Goal: Communication & Community: Answer question/provide support

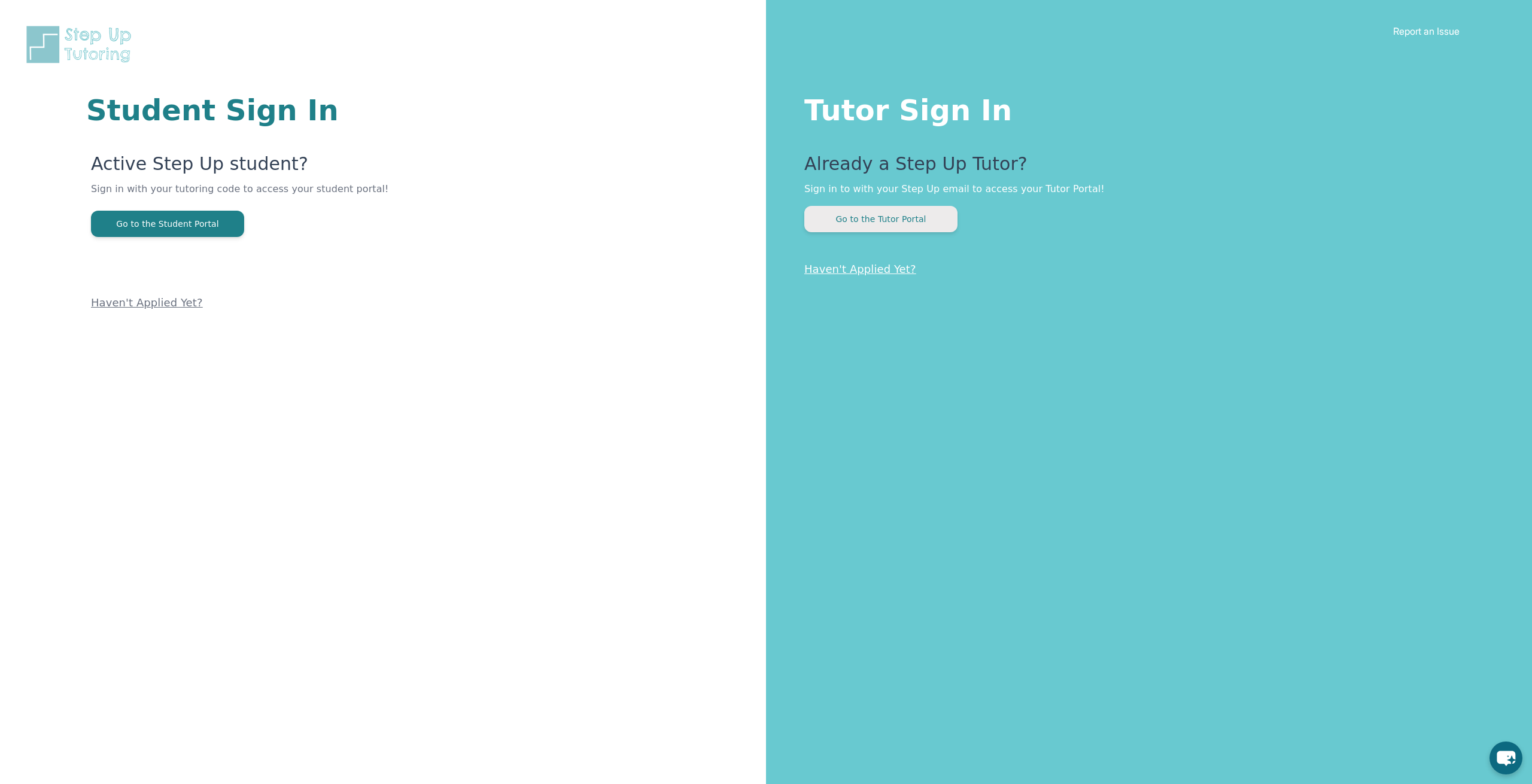
click at [877, 211] on button "Go to the Tutor Portal" at bounding box center [881, 219] width 154 height 26
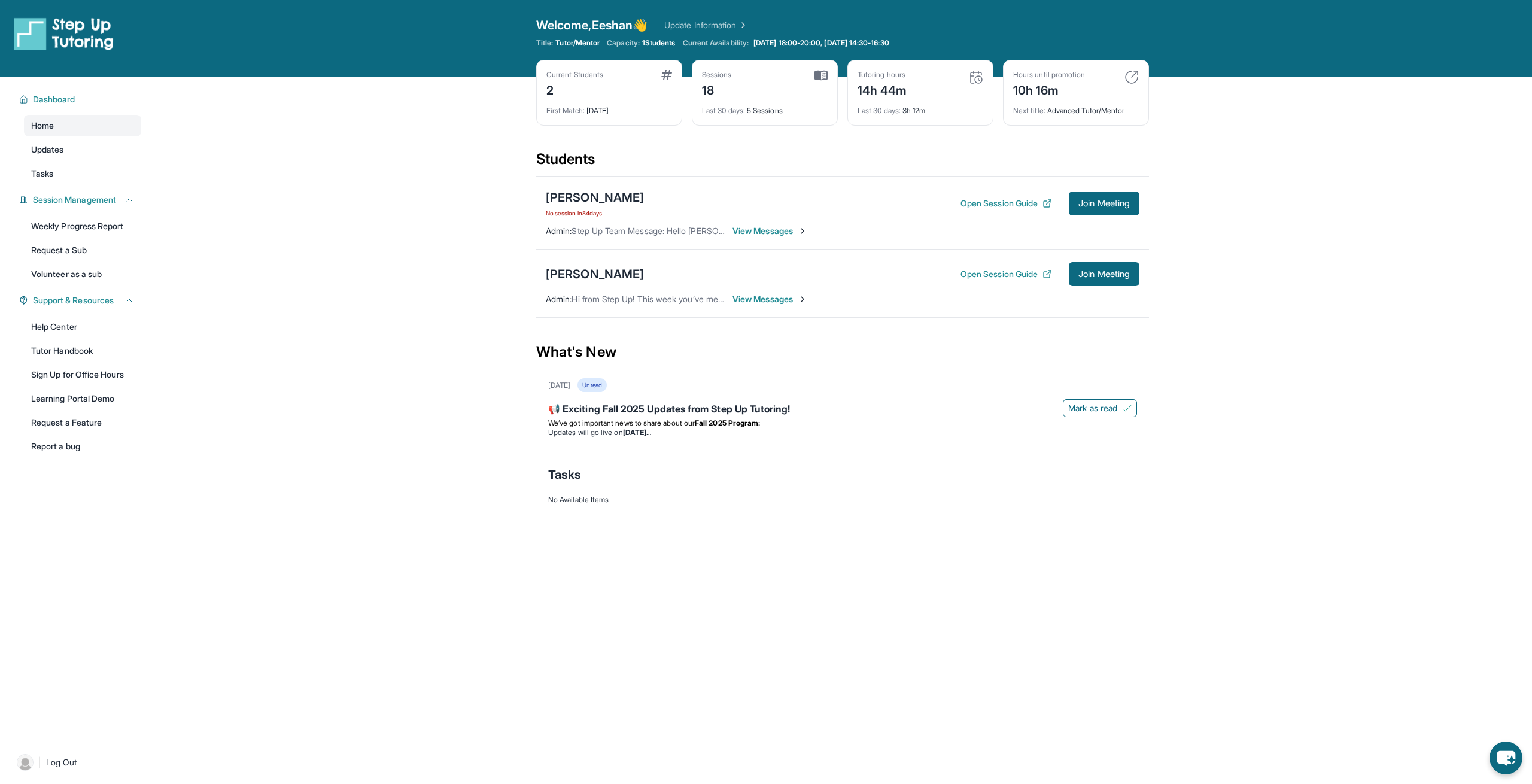
click at [766, 293] on span "View Messages" at bounding box center [770, 299] width 75 height 12
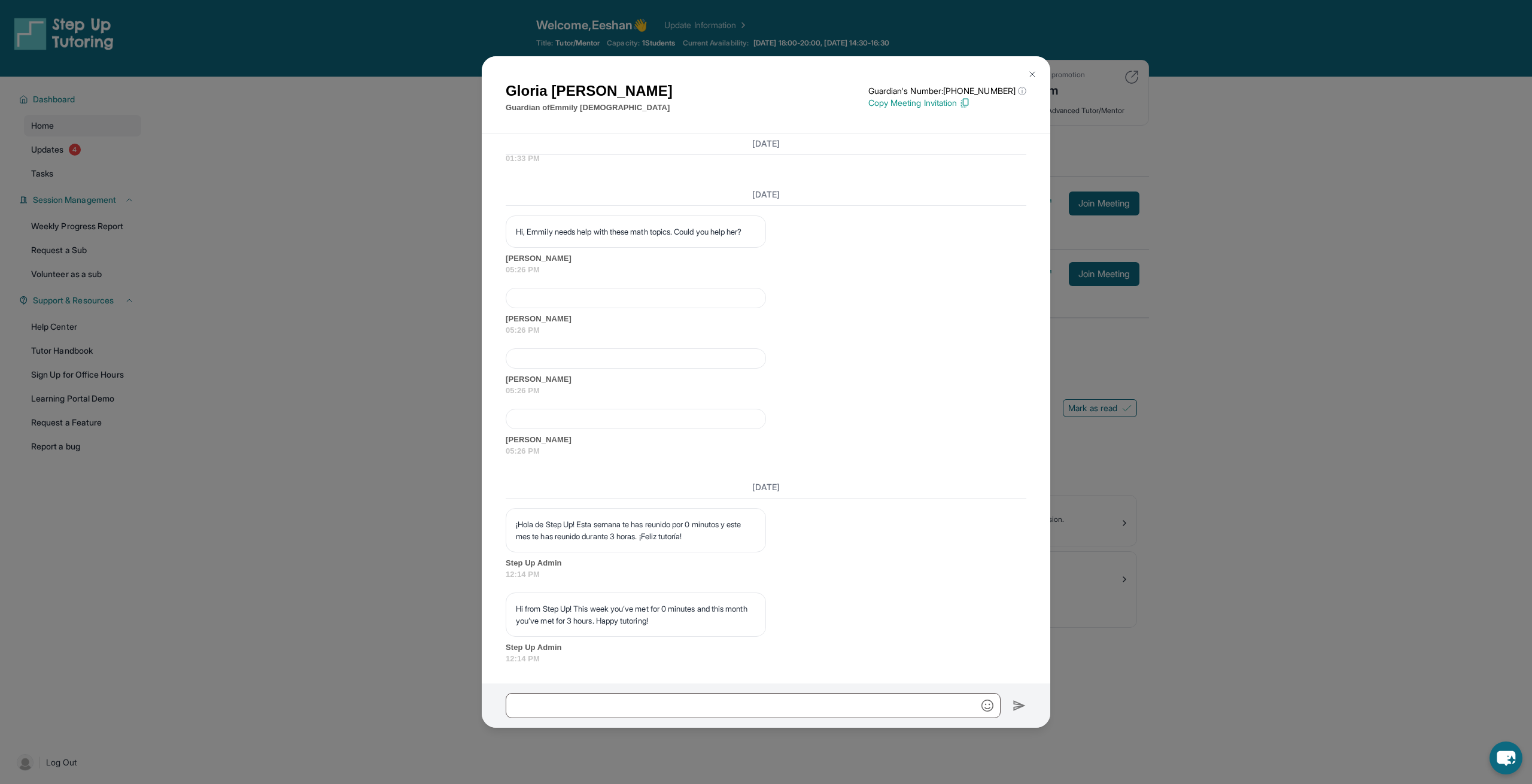
scroll to position [12242, 0]
click at [795, 443] on span "[PERSON_NAME]" at bounding box center [766, 440] width 521 height 12
click at [577, 300] on div at bounding box center [636, 298] width 261 height 21
click at [585, 353] on div at bounding box center [636, 358] width 261 height 21
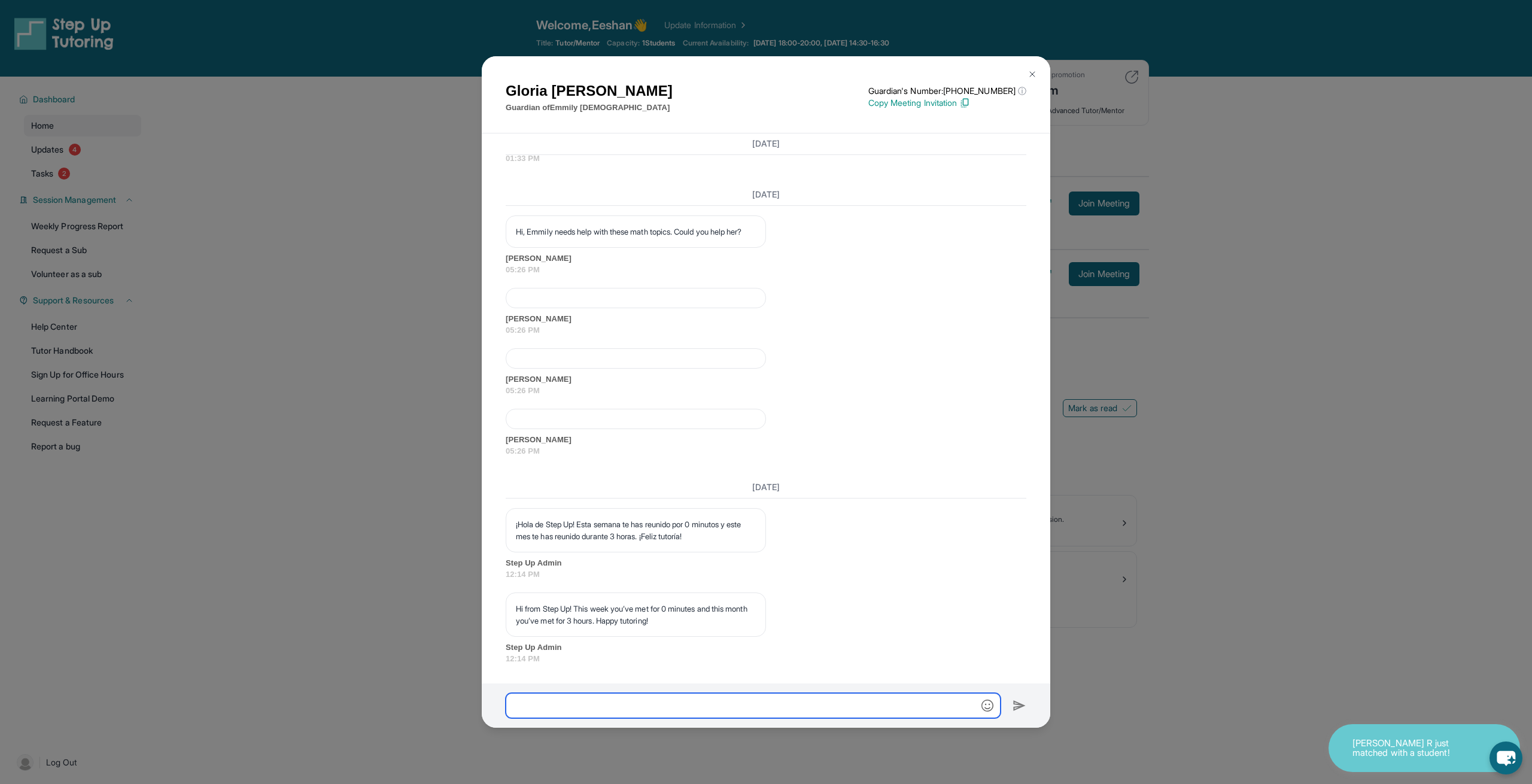
click at [679, 717] on input "text" at bounding box center [753, 705] width 495 height 25
type input "**********"
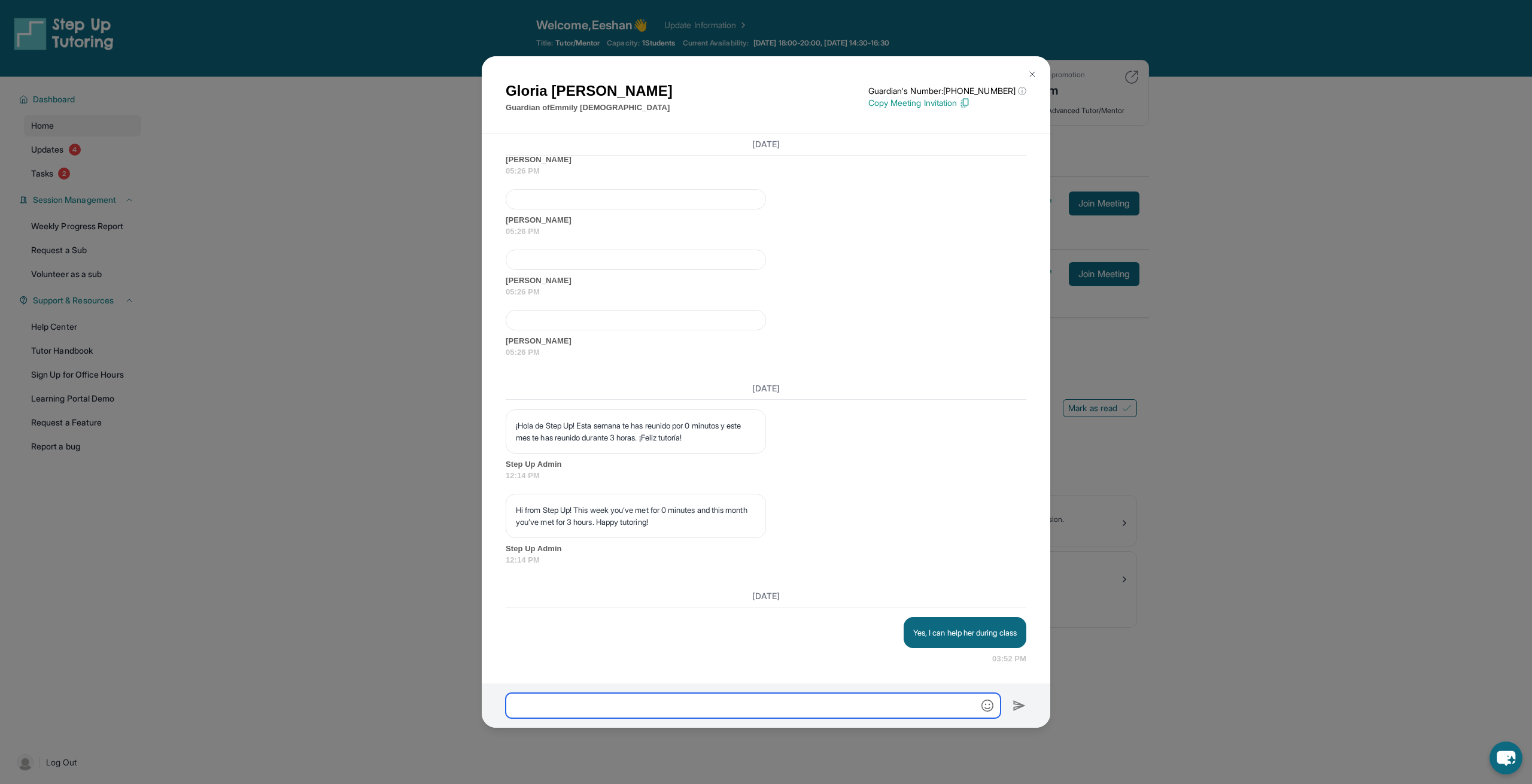
scroll to position [12341, 0]
type input "**********"
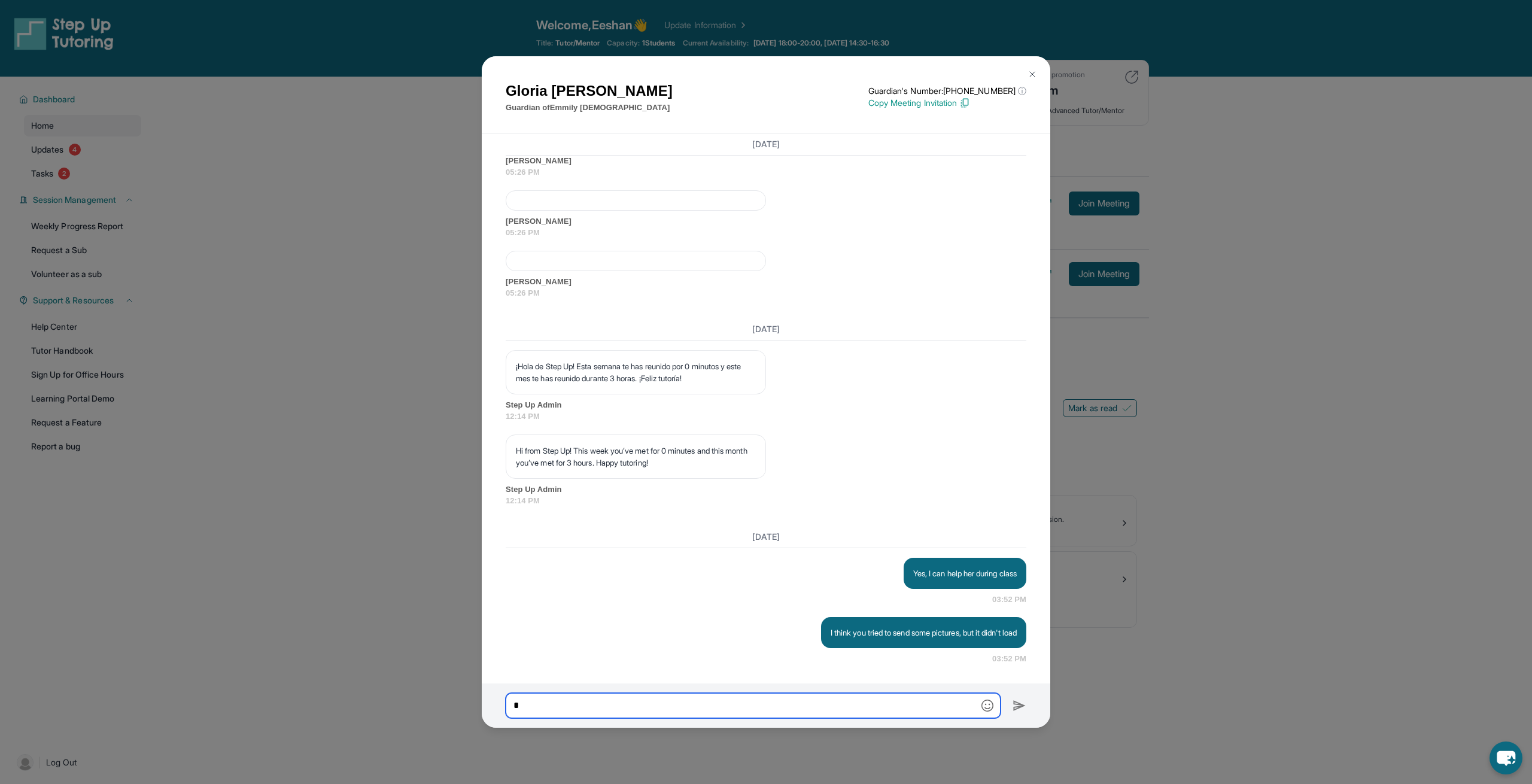
scroll to position [12400, 0]
type input "**********"
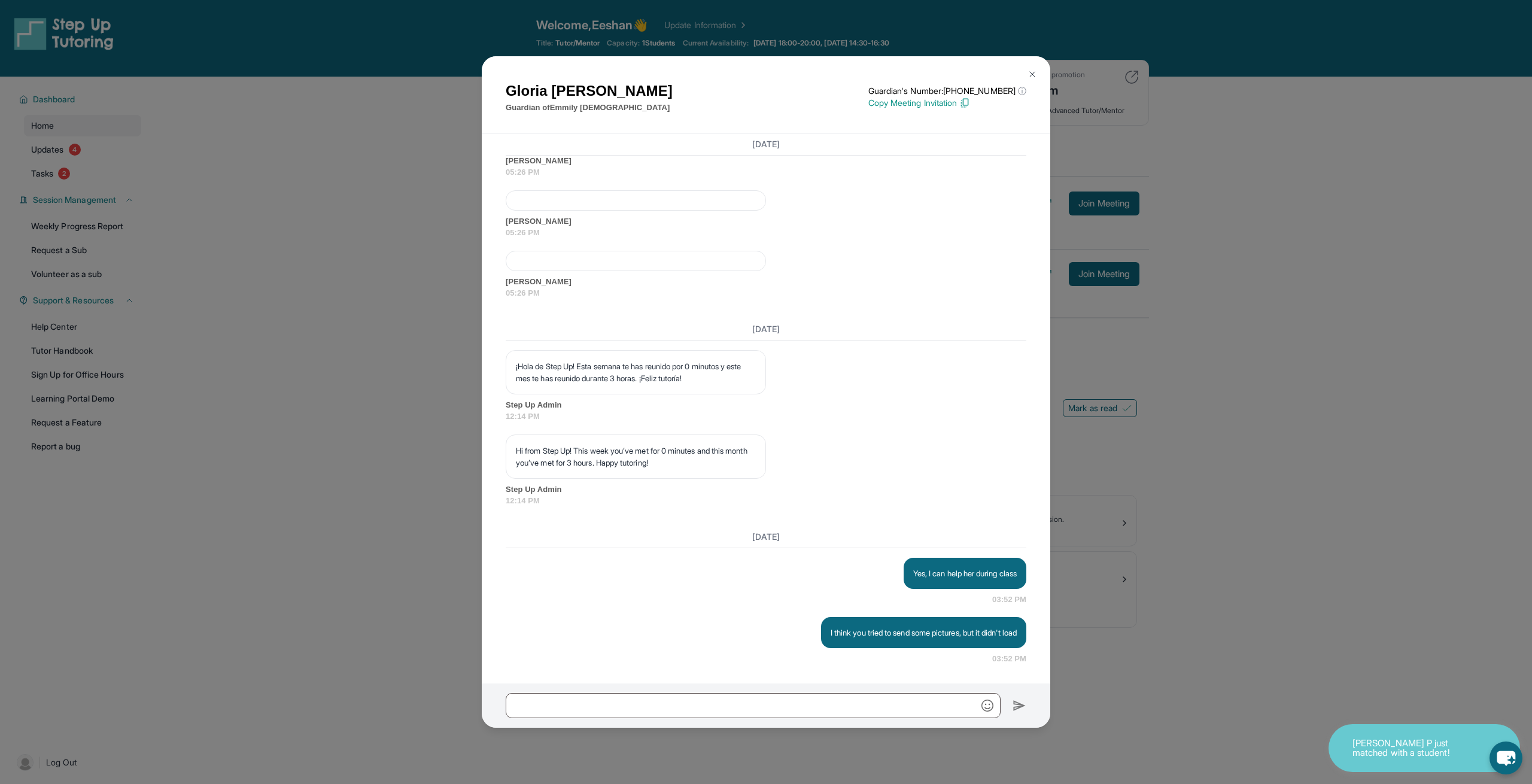
click at [808, 606] on div "Today Yes, I can help her during class 03:52 PM I think you tried to send some …" at bounding box center [766, 595] width 521 height 139
click at [933, 485] on span "Step Up Admin" at bounding box center [766, 489] width 521 height 12
click at [932, 433] on div "Yesterday ¡Hola de Step Up! Esta semana te has reunido por 0 minutos y este mes…" at bounding box center [766, 413] width 521 height 188
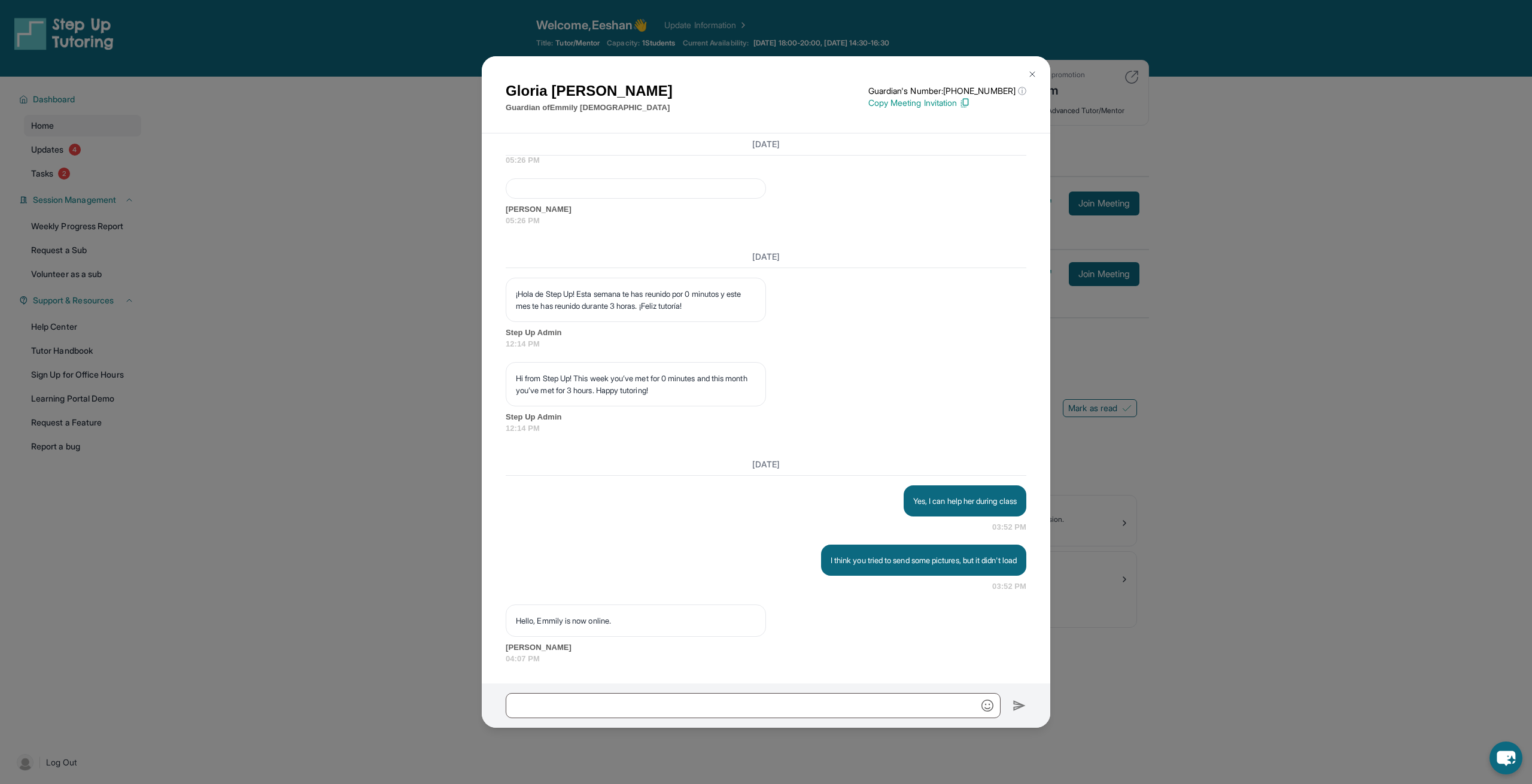
scroll to position [12472, 0]
click at [345, 299] on div "Gloria Elías Guardian of Emmily Sinay Guardian's Number: +14138932013 ⓘ This is…" at bounding box center [766, 392] width 1532 height 784
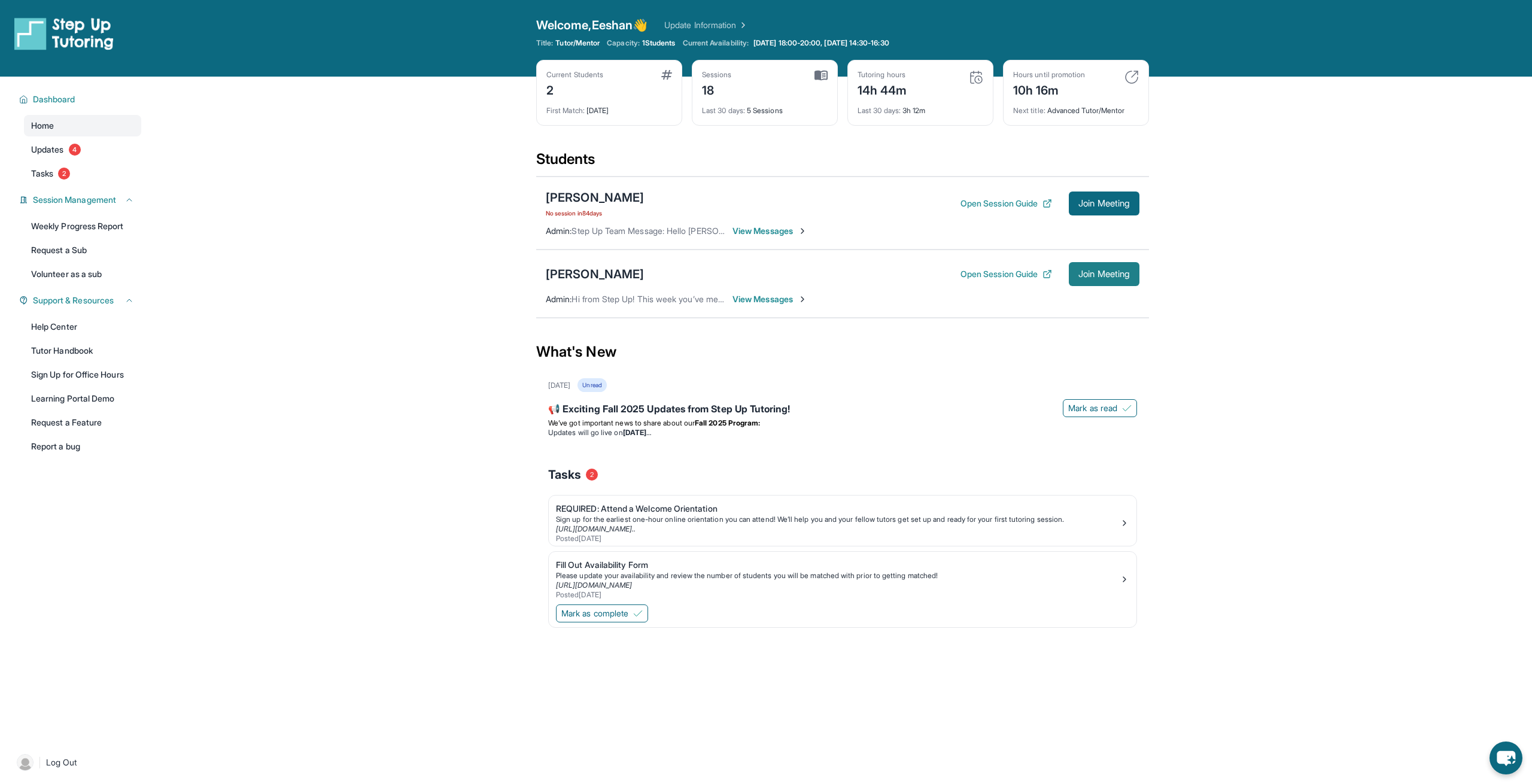
click at [1100, 275] on span "Join Meeting" at bounding box center [1104, 273] width 52 height 7
click at [759, 297] on span "View Messages" at bounding box center [770, 299] width 75 height 12
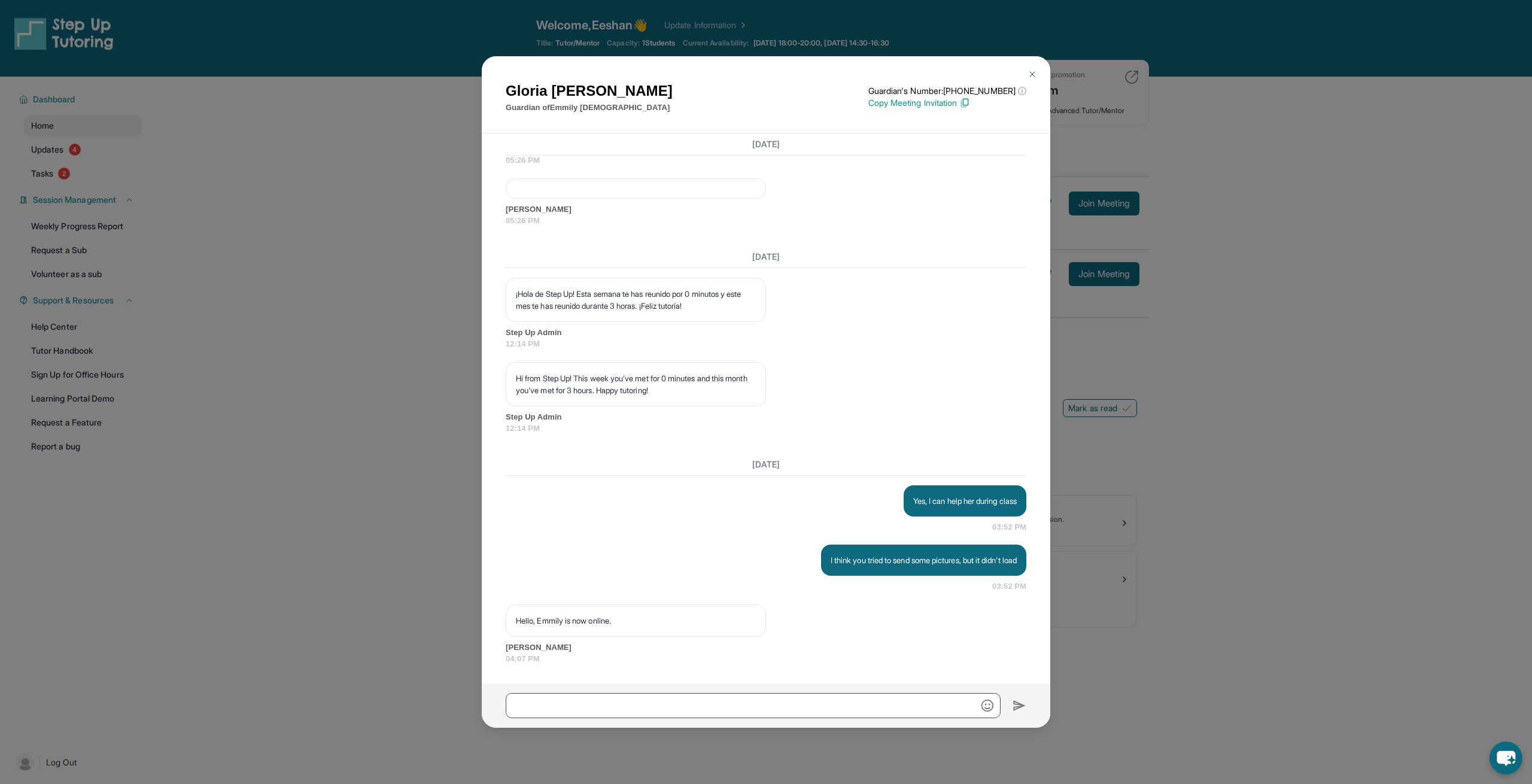
scroll to position [12066, 0]
click at [582, 78] on div at bounding box center [636, 68] width 261 height 21
click at [676, 709] on input "text" at bounding box center [753, 705] width 495 height 25
